Goal: Task Accomplishment & Management: Manage account settings

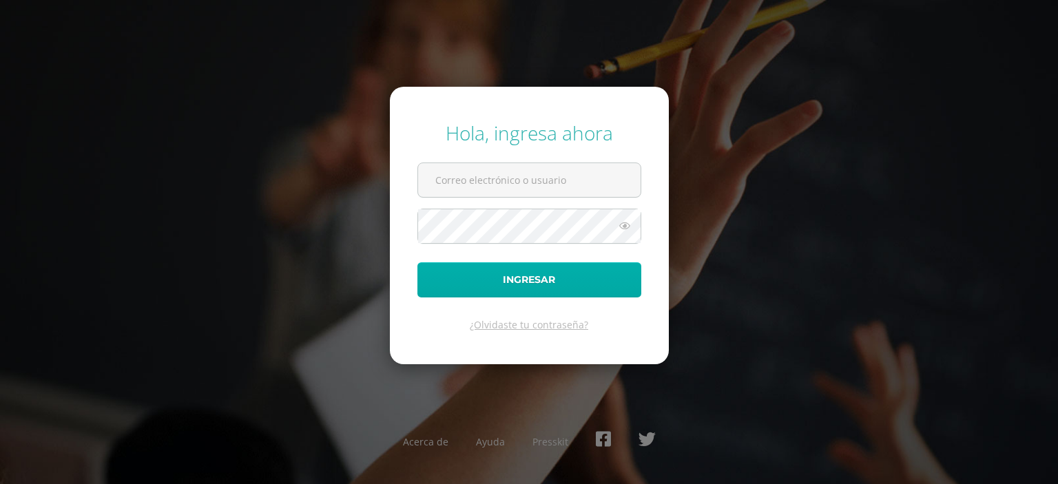
type input "COS020258@osoriosandoval.edu.gt"
click at [517, 272] on button "Ingresar" at bounding box center [529, 279] width 224 height 35
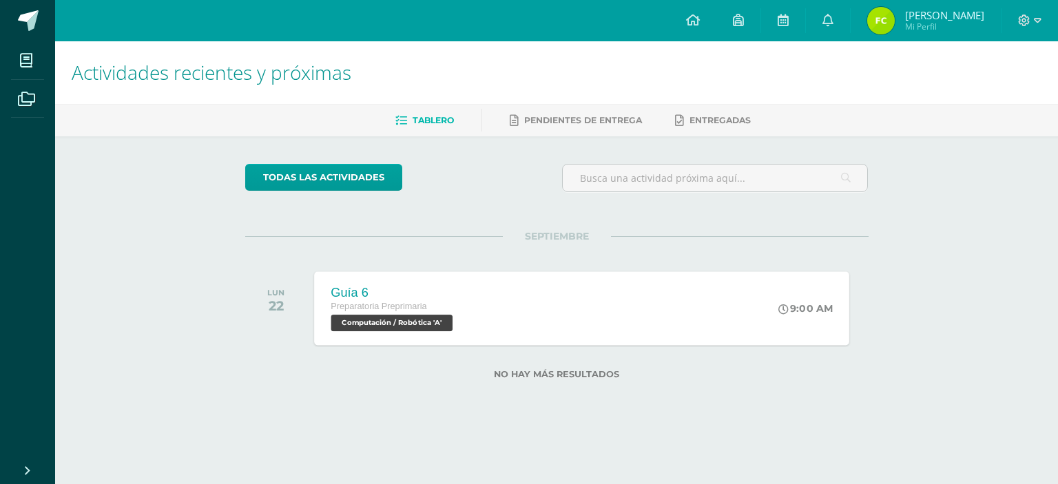
click at [408, 322] on span "Computación / Robótica 'A'" at bounding box center [392, 323] width 122 height 17
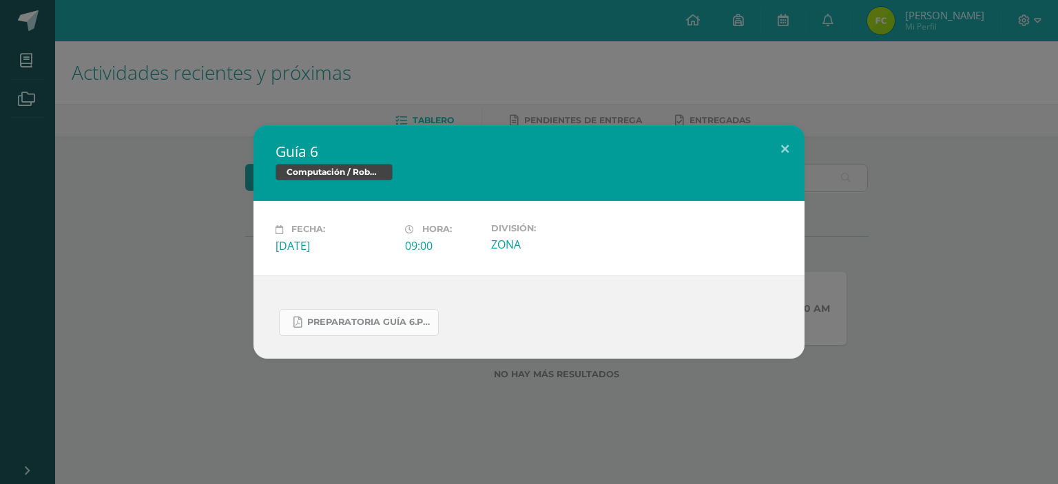
click at [364, 317] on span "Preparatoria Guía 6.pdf" at bounding box center [369, 322] width 124 height 11
click at [780, 149] on button at bounding box center [784, 148] width 39 height 47
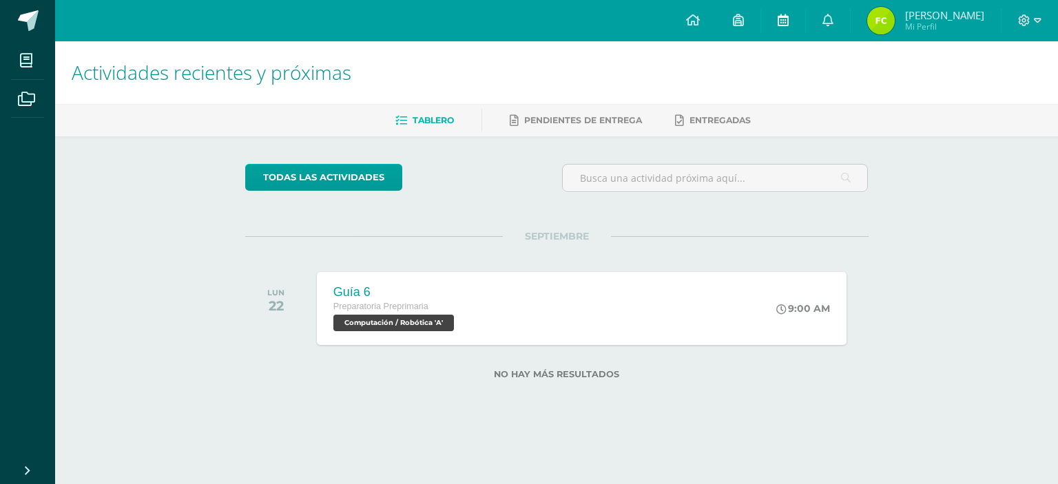
click at [778, 17] on icon at bounding box center [783, 20] width 11 height 12
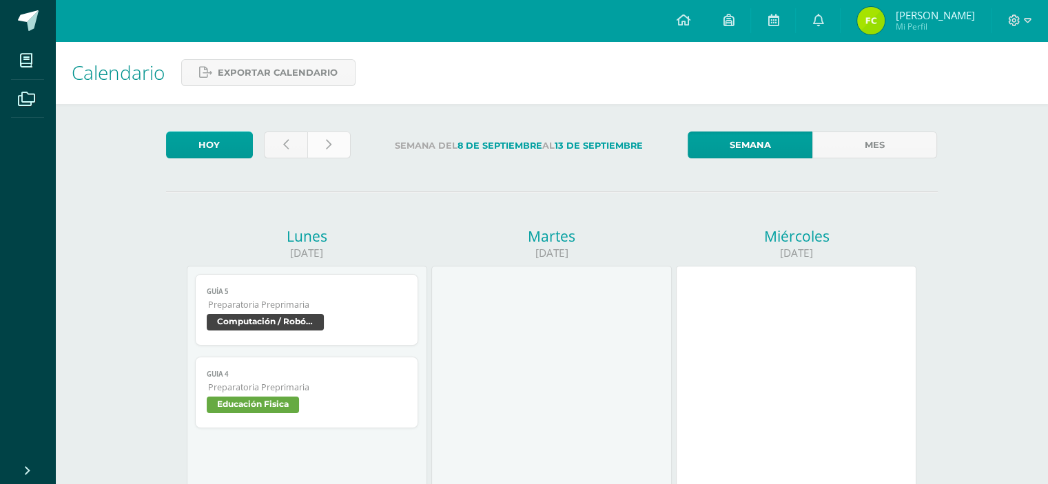
click at [320, 143] on link at bounding box center [328, 145] width 43 height 27
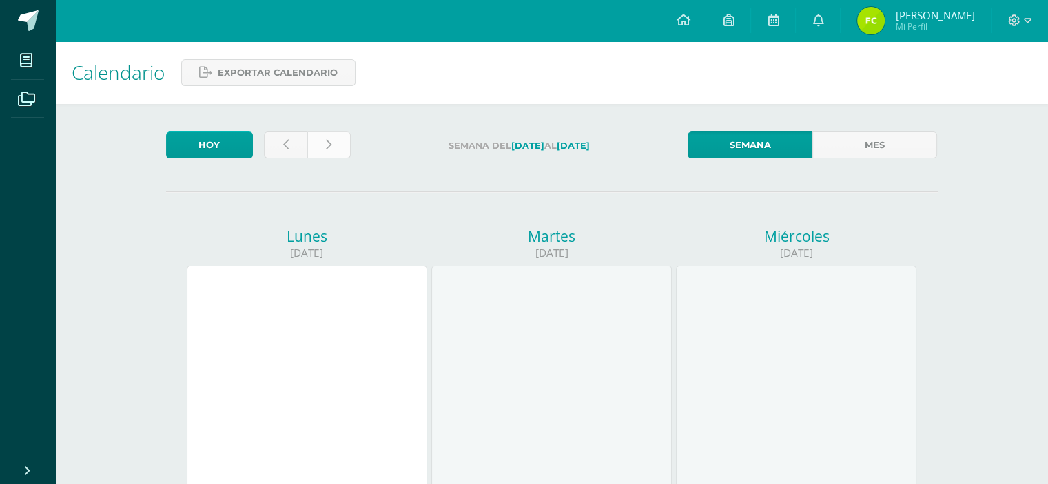
click at [330, 140] on icon at bounding box center [329, 145] width 6 height 12
